Goal: Navigation & Orientation: Find specific page/section

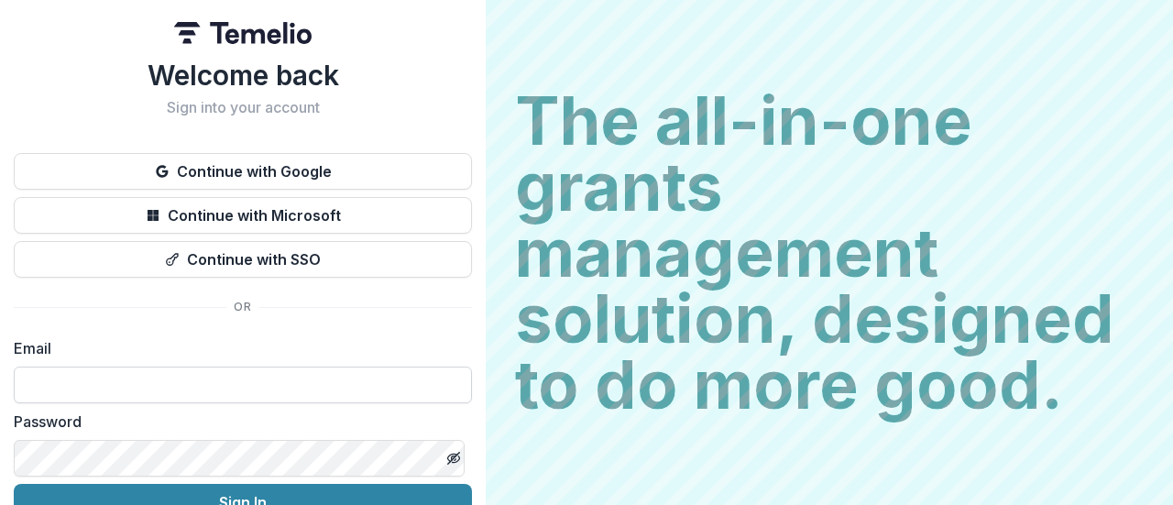
click at [157, 390] on input at bounding box center [243, 385] width 458 height 37
type input "**********"
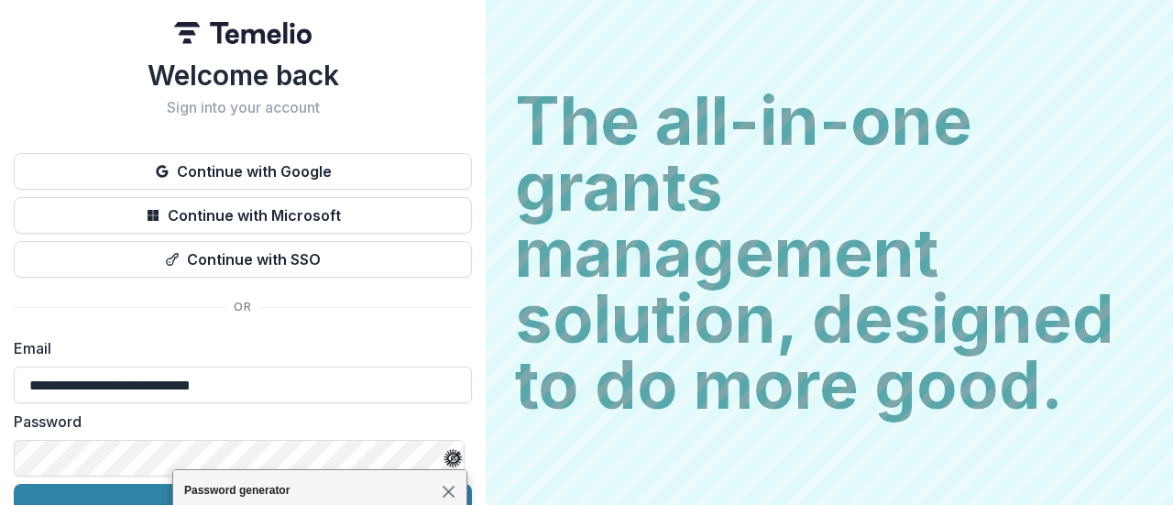
click at [452, 490] on span "Close" at bounding box center [448, 490] width 14 height 14
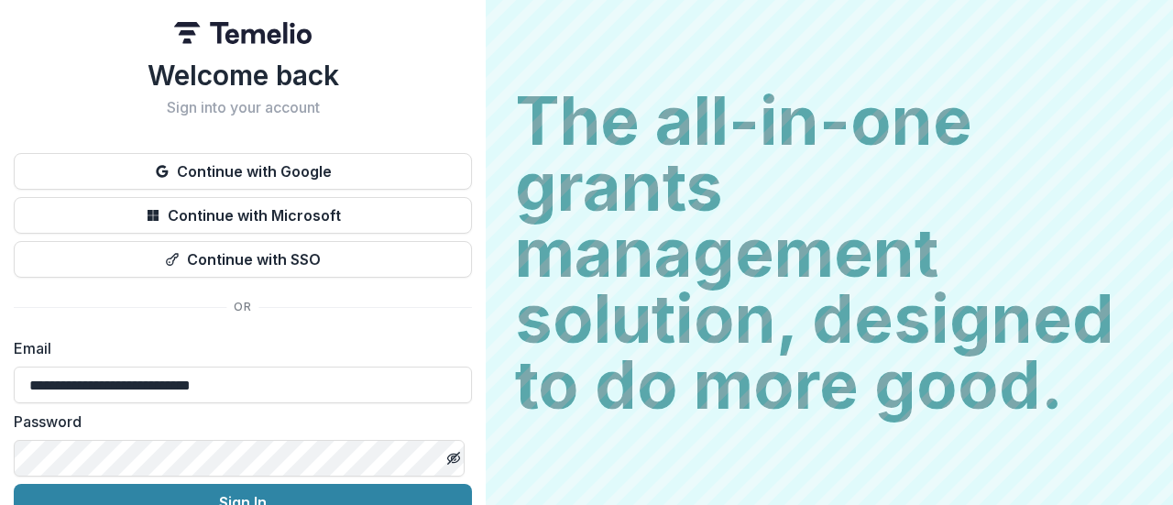
scroll to position [94, 0]
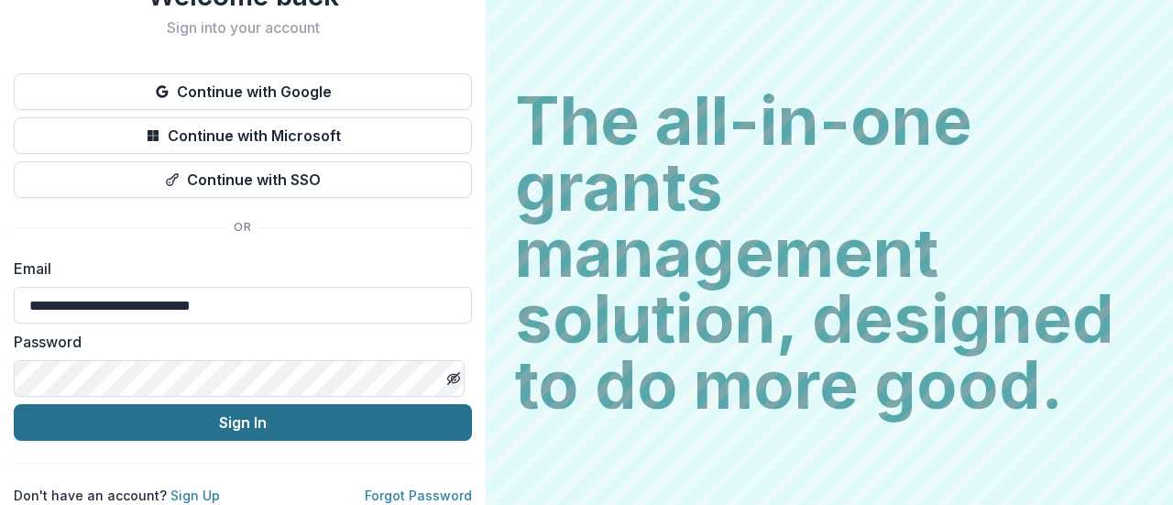
click at [223, 410] on button "Sign In" at bounding box center [243, 422] width 458 height 37
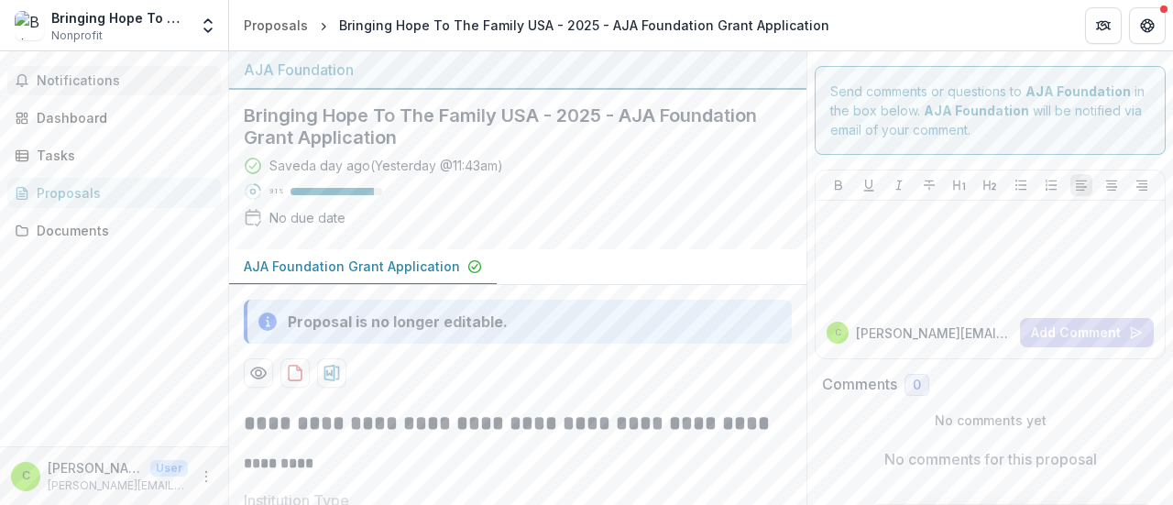
click at [90, 77] on span "Notifications" at bounding box center [125, 81] width 177 height 16
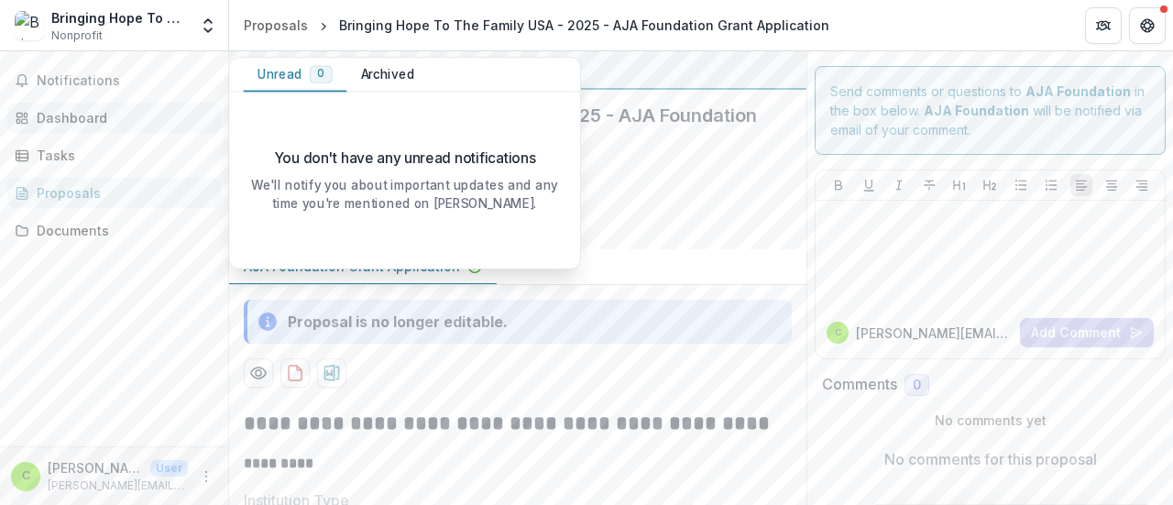
click at [67, 113] on div "Dashboard" at bounding box center [122, 117] width 170 height 19
